Goal: Task Accomplishment & Management: Use online tool/utility

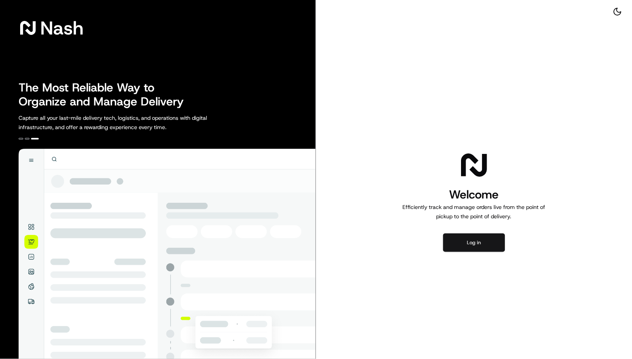
click at [473, 240] on button "Log in" at bounding box center [474, 242] width 62 height 19
